Goal: Find specific page/section: Find specific page/section

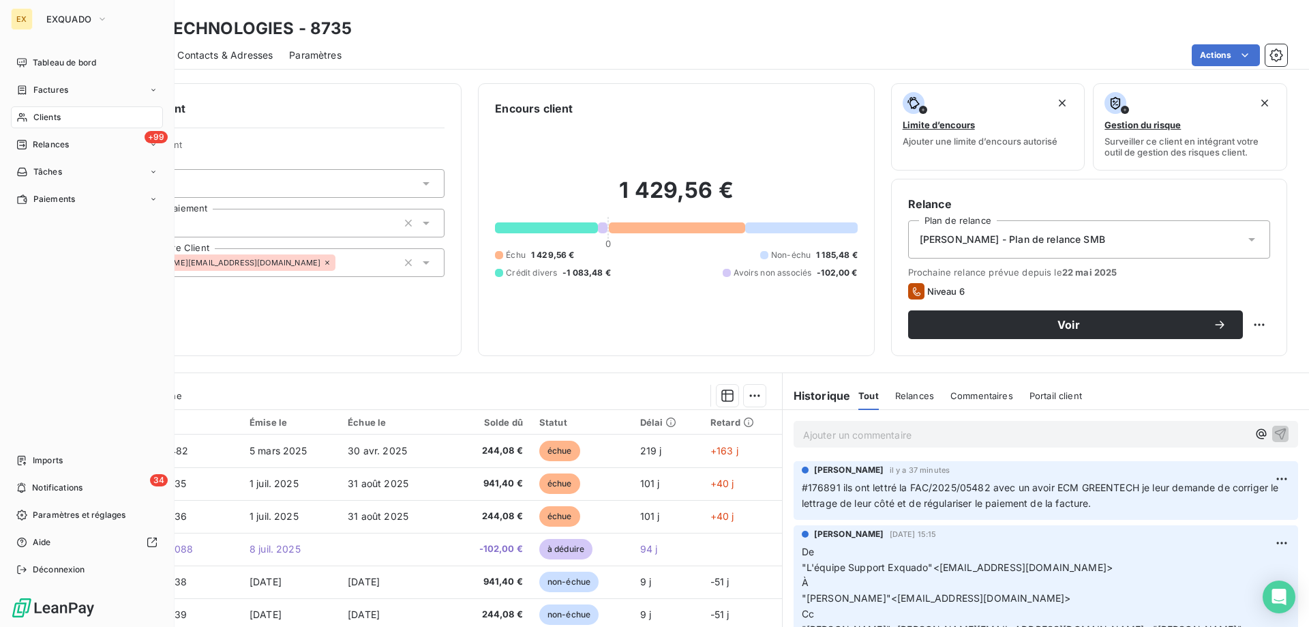
click at [27, 51] on div "EX EXQUADO Tableau de bord Factures Clients +99 Relances Tâches Paiements Impor…" at bounding box center [87, 313] width 175 height 627
click at [27, 52] on div "Tableau de bord" at bounding box center [87, 63] width 152 height 22
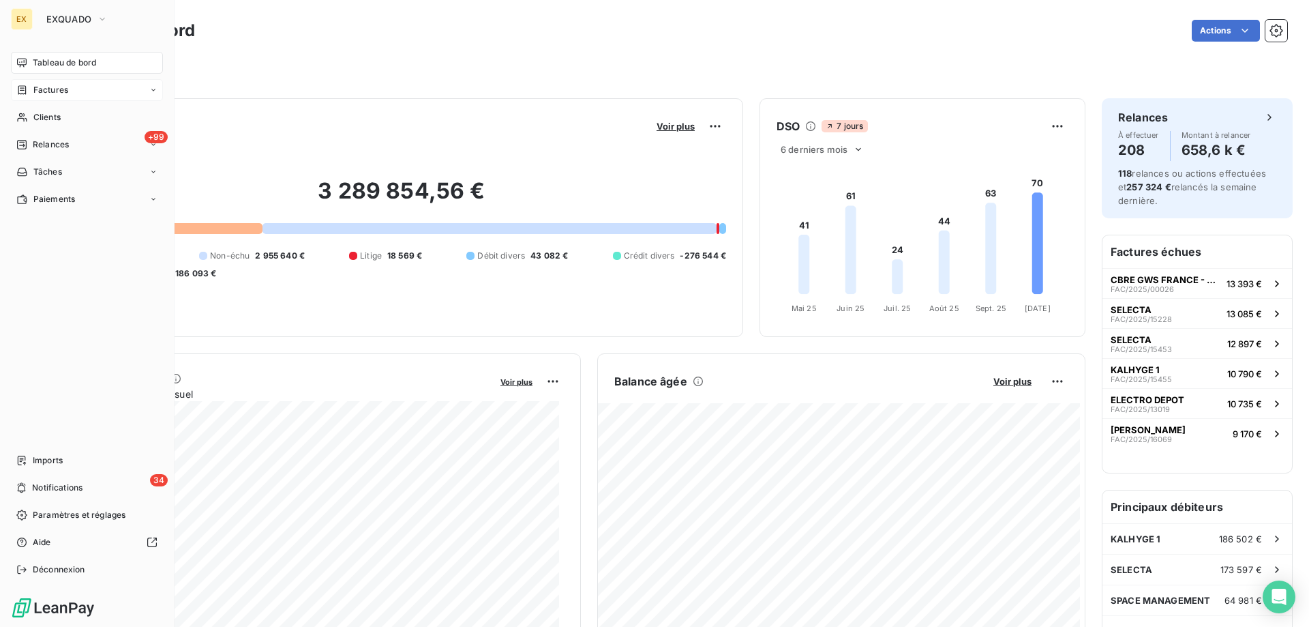
click at [29, 94] on div "Factures" at bounding box center [42, 90] width 52 height 12
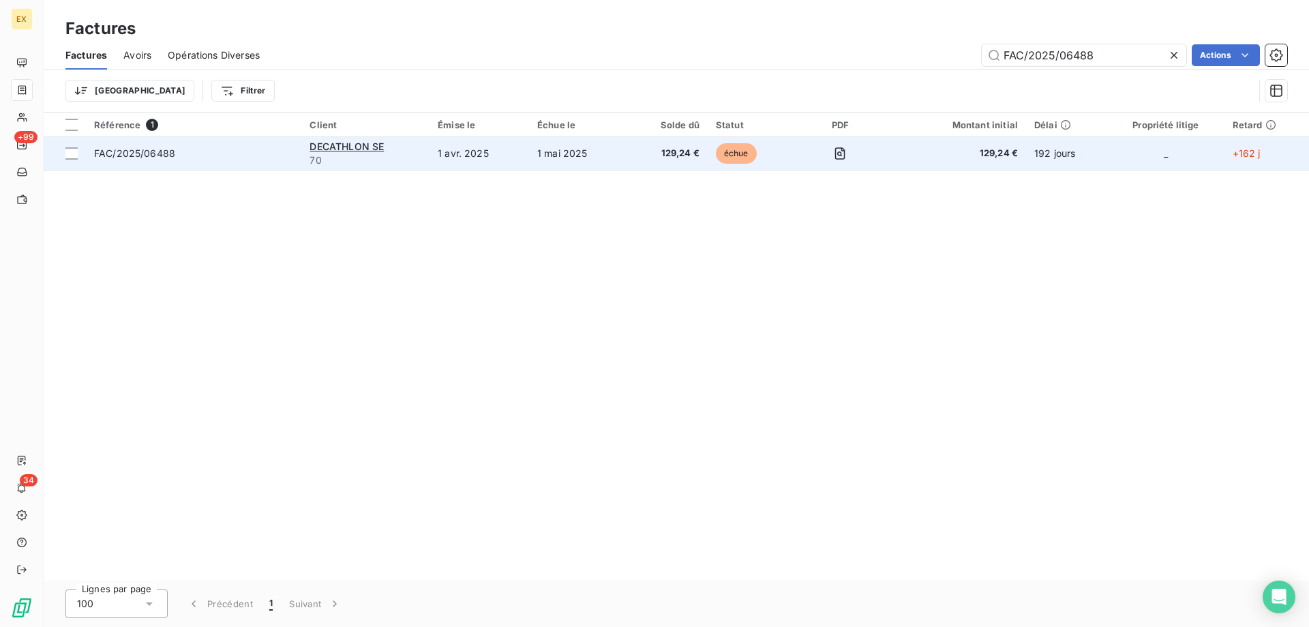
type input "FAC/2025/06488"
click at [261, 158] on span "FAC/2025/06488" at bounding box center [193, 154] width 199 height 14
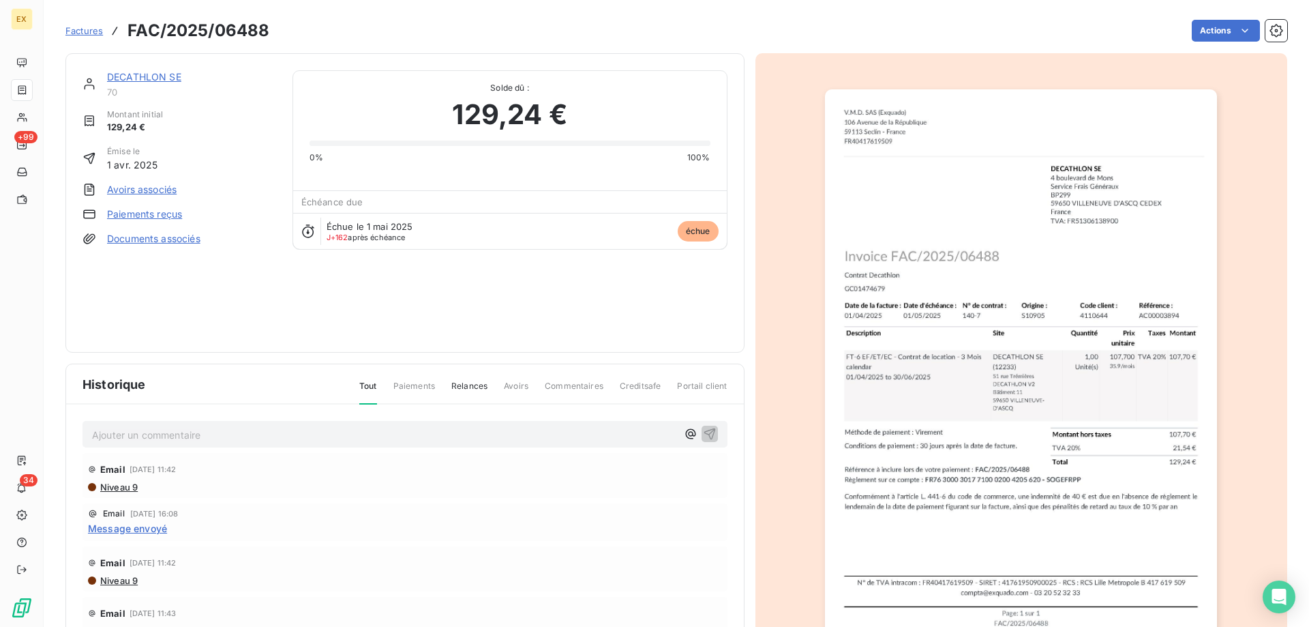
click at [158, 78] on link "DECATHLON SE" at bounding box center [144, 77] width 74 height 12
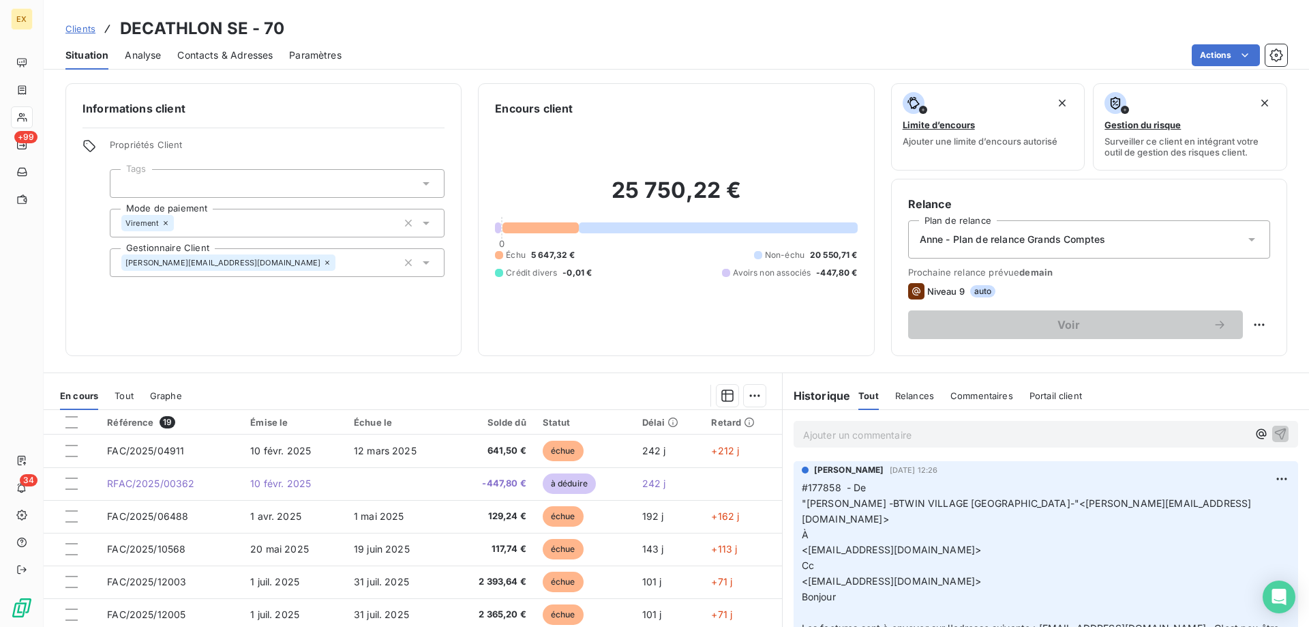
scroll to position [68, 0]
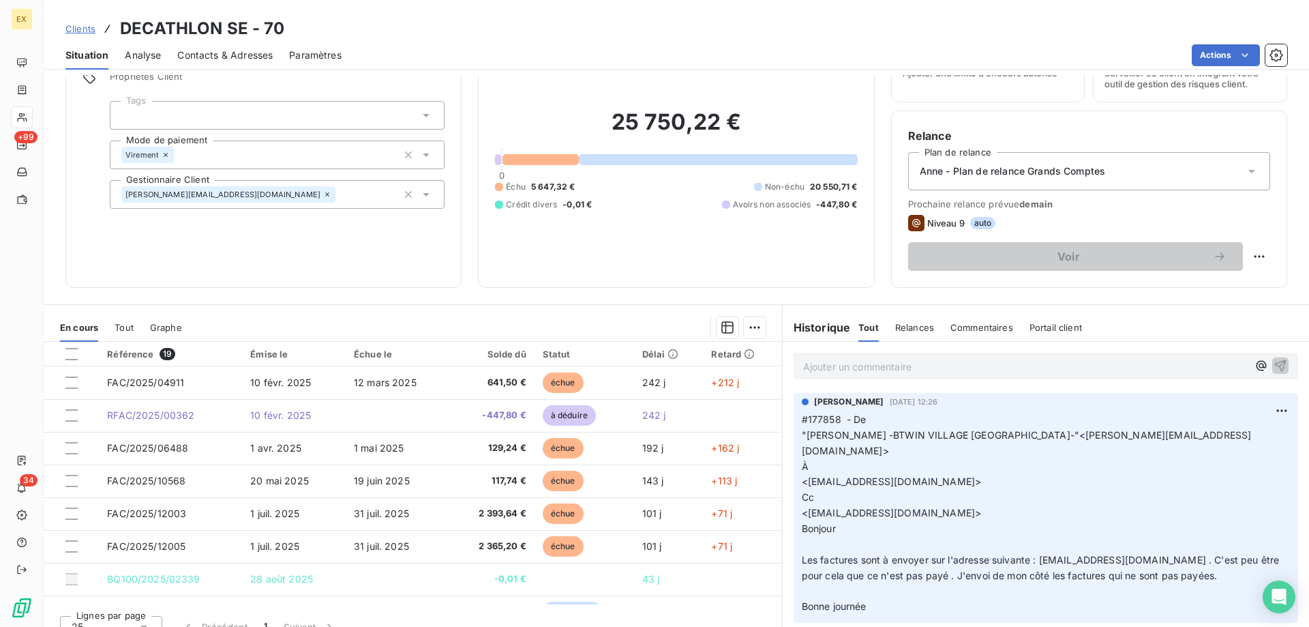
click at [822, 368] on p "Ajouter un commentaire ﻿" at bounding box center [1025, 366] width 445 height 17
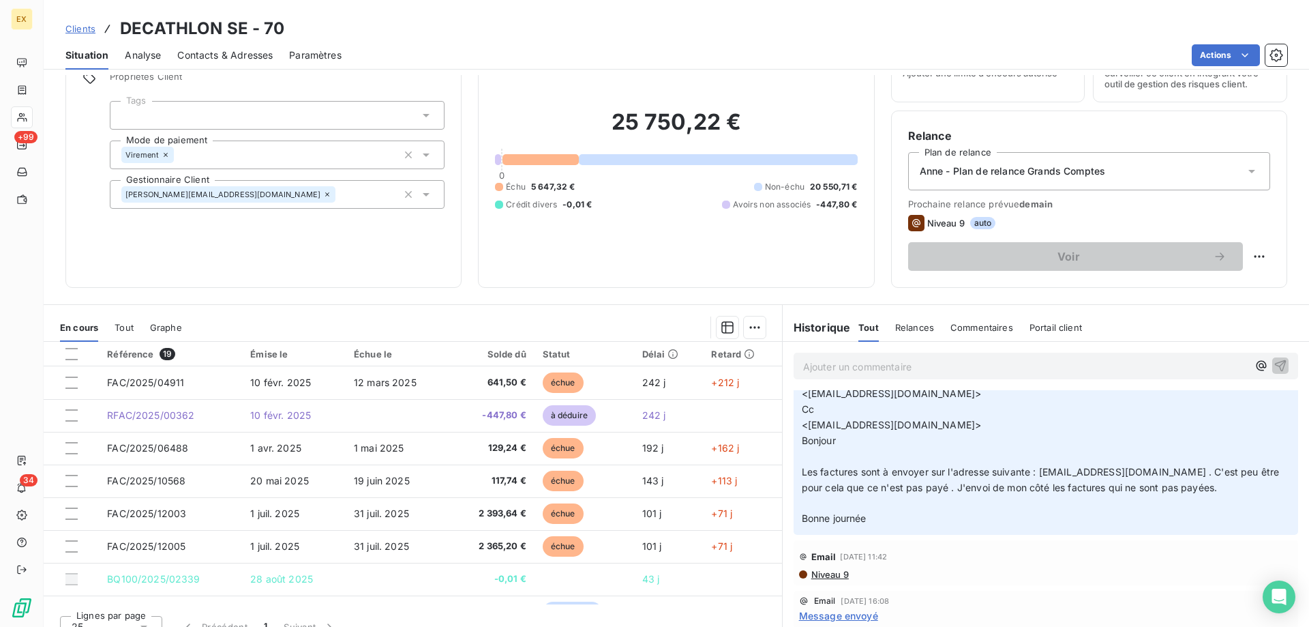
scroll to position [0, 0]
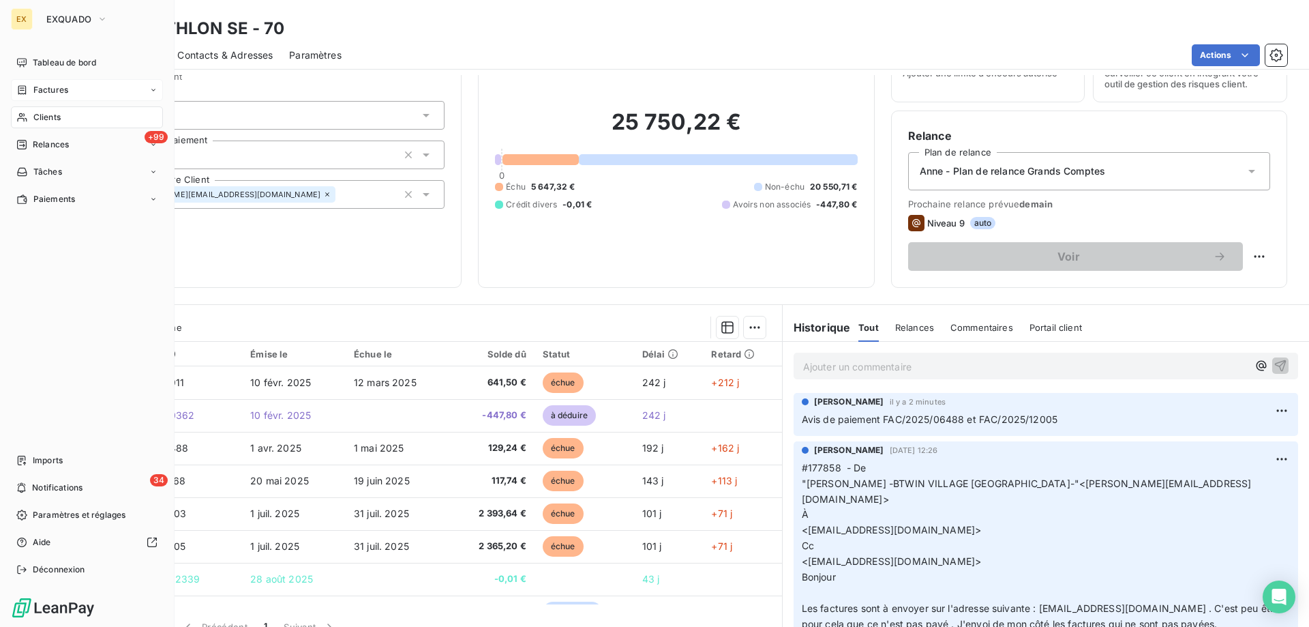
click at [25, 99] on div "Factures" at bounding box center [87, 90] width 152 height 22
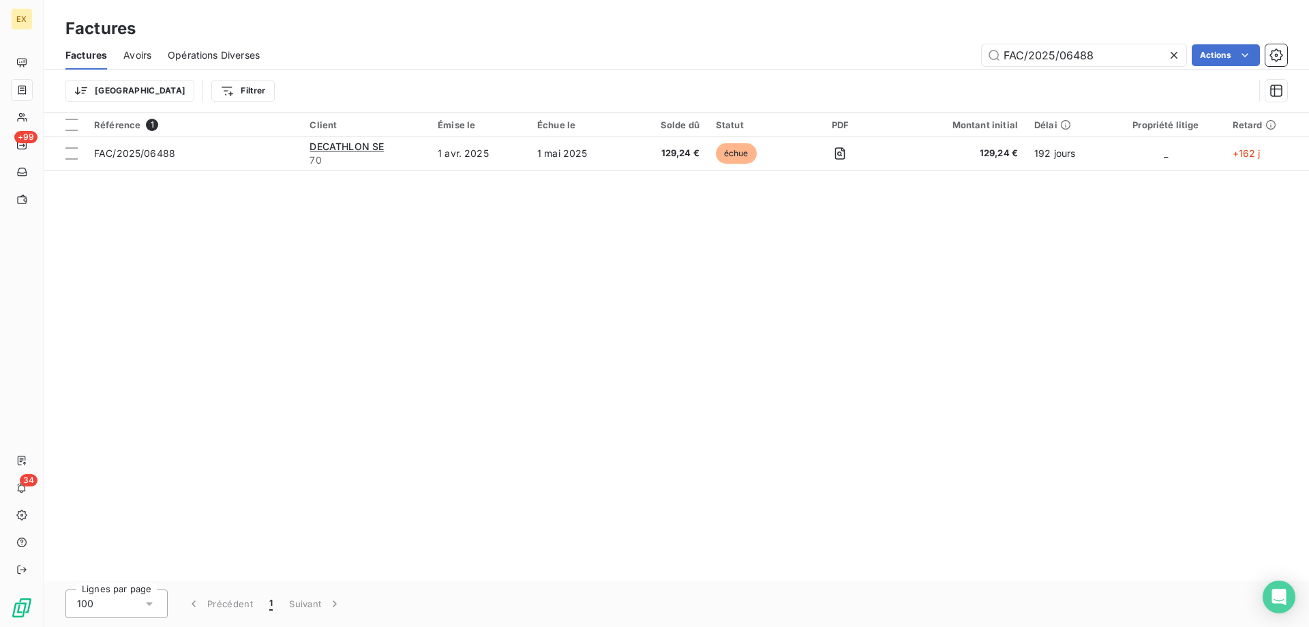
drag, startPoint x: 1025, startPoint y: 68, endPoint x: 970, endPoint y: 76, distance: 56.5
click at [970, 76] on div "Factures Avoirs Opérations Diverses FAC/2025/06488 Actions Trier Filtrer" at bounding box center [676, 76] width 1265 height 71
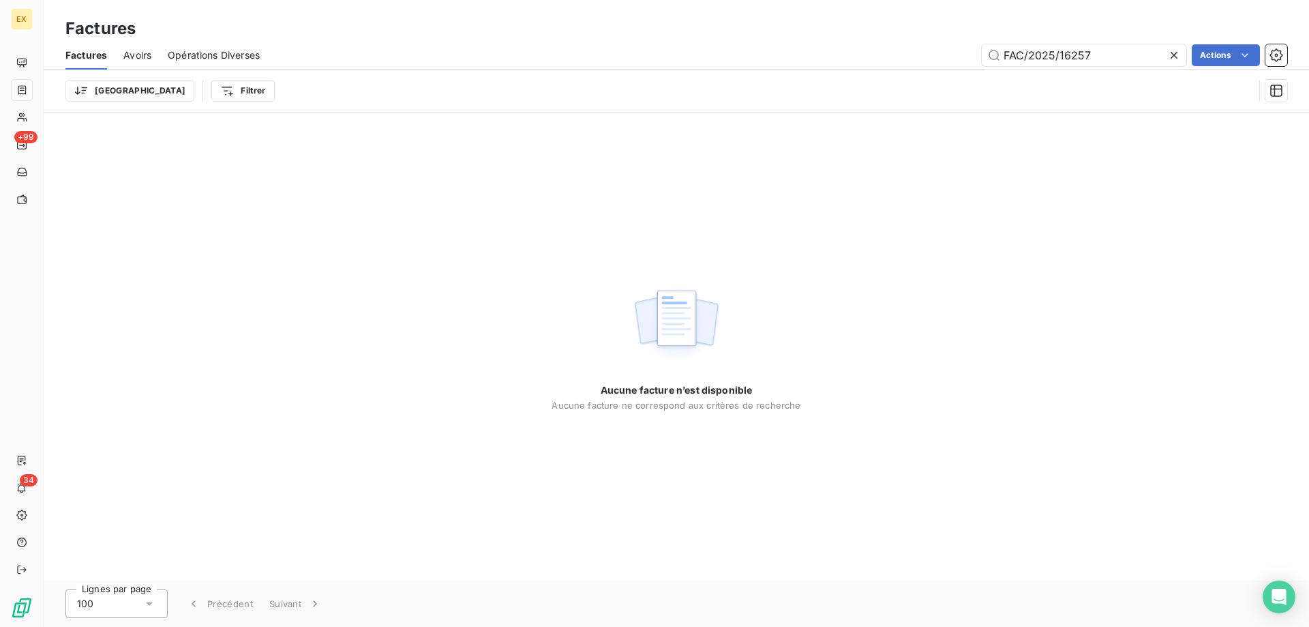
drag, startPoint x: 1003, startPoint y: 52, endPoint x: 968, endPoint y: 59, distance: 36.1
click at [968, 59] on div "FAC/2025/16257 Actions" at bounding box center [781, 55] width 1011 height 22
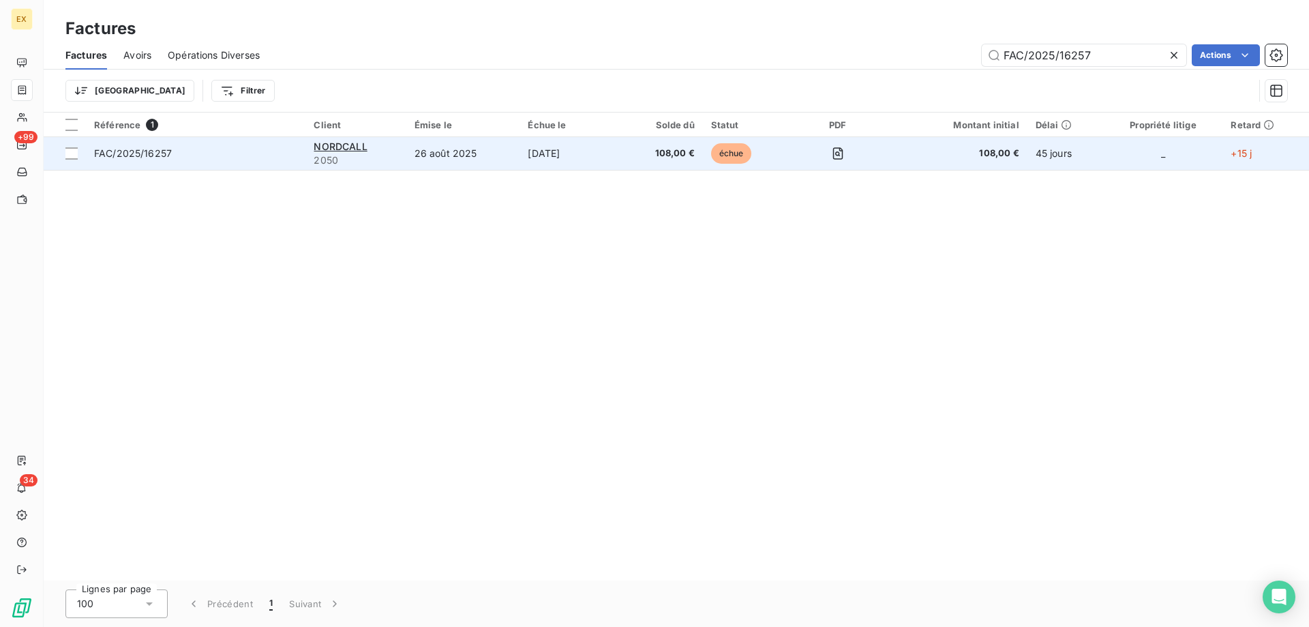
type input "FAC/2025/16257"
click at [183, 152] on span "FAC/2025/16257" at bounding box center [195, 154] width 203 height 14
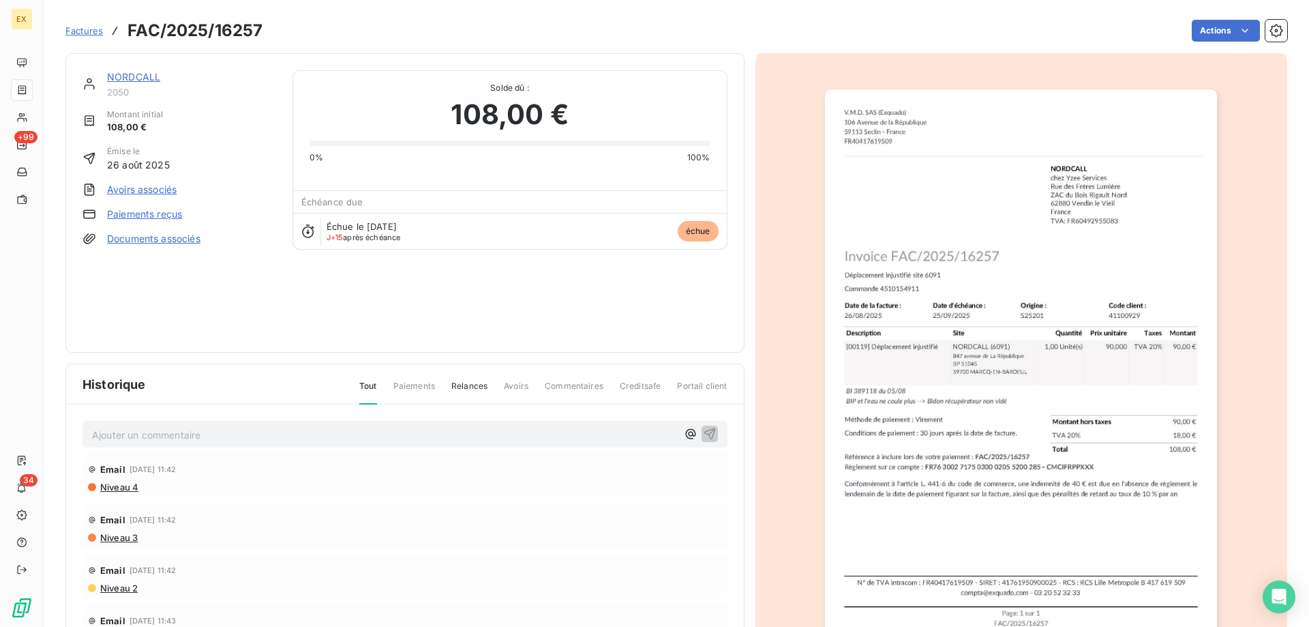
click at [136, 81] on link "NORDCALL" at bounding box center [133, 77] width 53 height 12
